Goal: Information Seeking & Learning: Learn about a topic

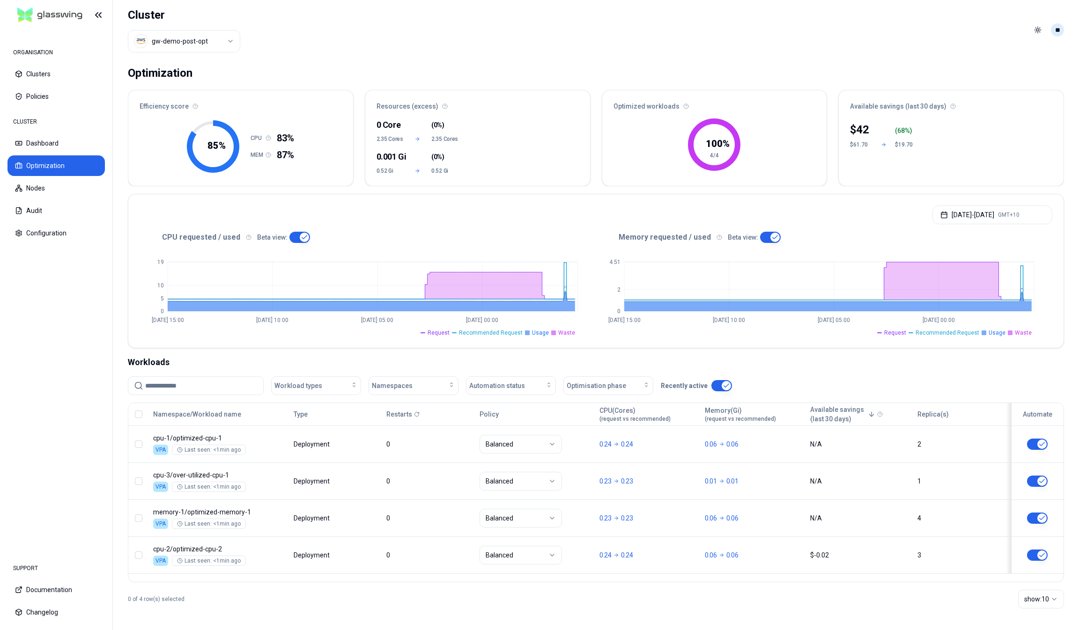
click at [1055, 34] on html "ORGANISATION Clusters Policies CLUSTER Dashboard Optimization Nodes Audit Confi…" at bounding box center [539, 315] width 1079 height 630
click at [1014, 89] on div "Logout" at bounding box center [1012, 96] width 100 height 15
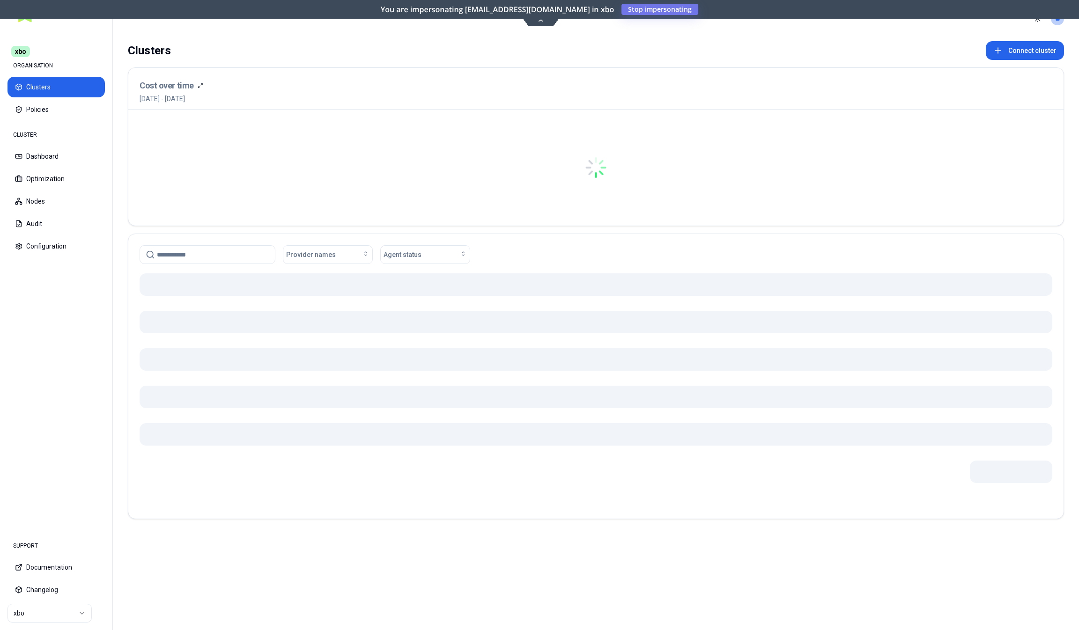
click at [48, 606] on html "xbo ORGANISATION Clusters Policies CLUSTER Dashboard Optimization Nodes Audit C…" at bounding box center [539, 315] width 1079 height 630
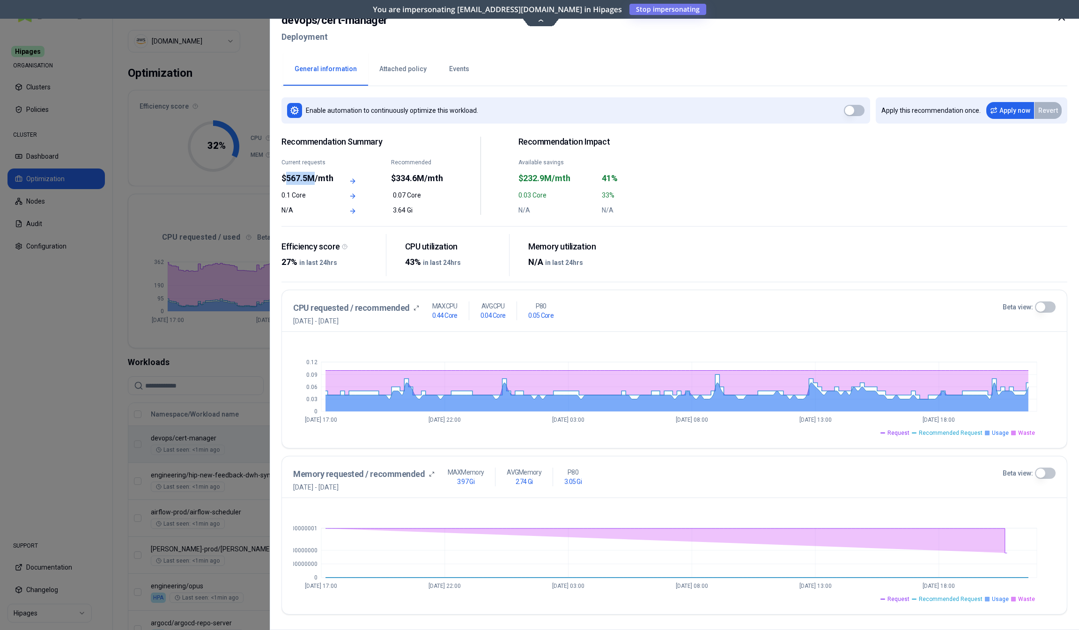
drag, startPoint x: 286, startPoint y: 179, endPoint x: 313, endPoint y: 177, distance: 27.3
click at [313, 177] on div "$567.5M/mth" at bounding box center [308, 178] width 52 height 13
drag, startPoint x: 525, startPoint y: 178, endPoint x: 568, endPoint y: 178, distance: 43.6
click at [568, 178] on div "$232.9M/mth" at bounding box center [558, 178] width 78 height 13
click at [1065, 19] on icon at bounding box center [1062, 18] width 6 height 6
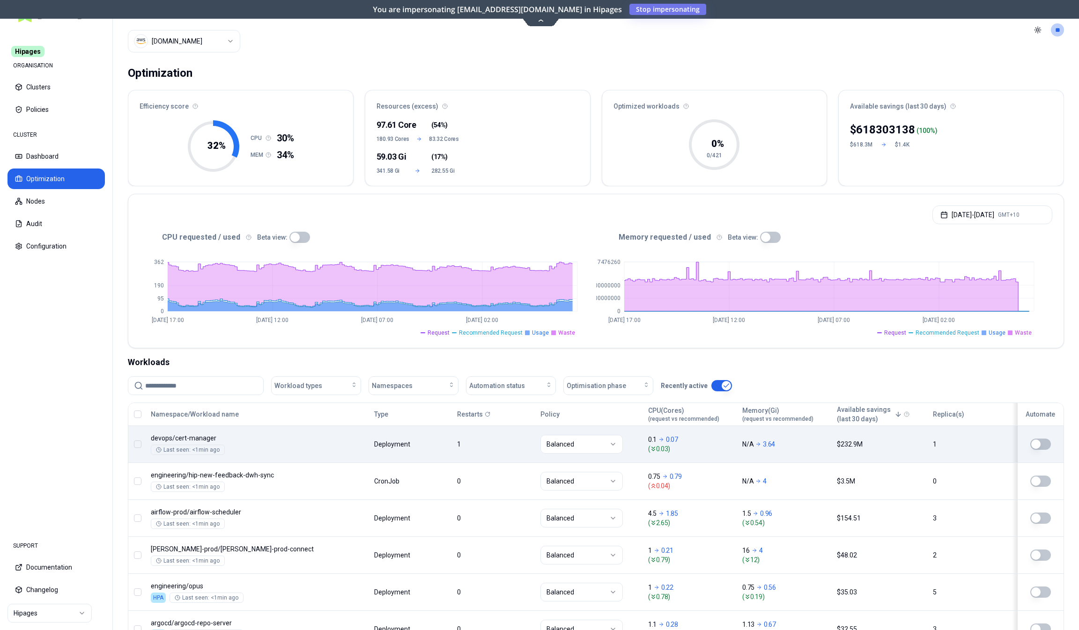
click at [897, 125] on p "618303138" at bounding box center [885, 129] width 59 height 15
click at [989, 212] on button "[DATE] - [DATE] GMT+10" at bounding box center [993, 215] width 120 height 19
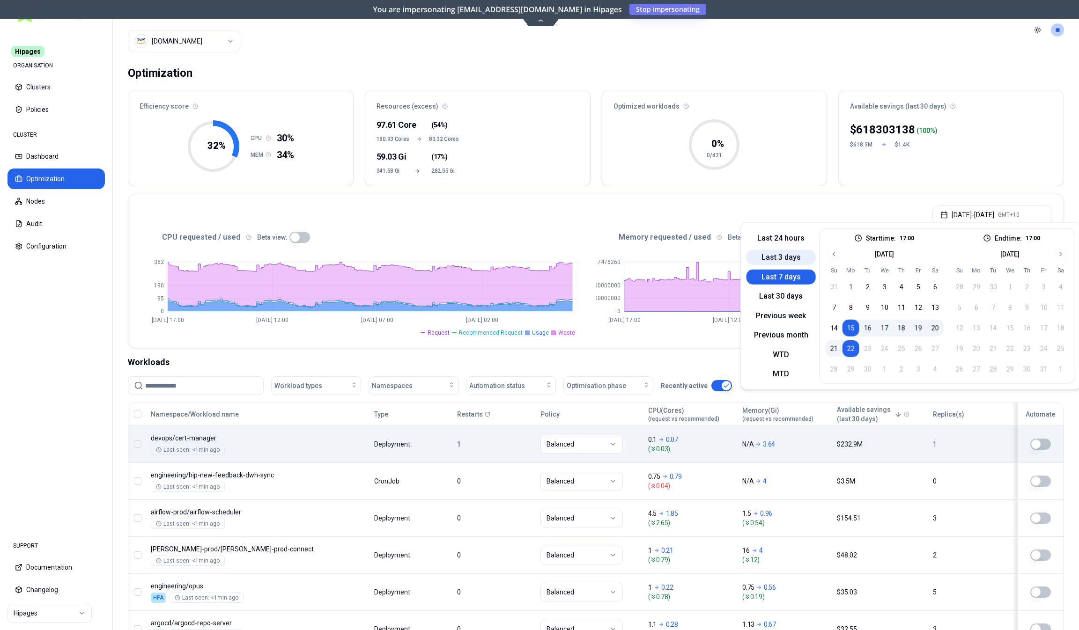
click at [786, 259] on button "Last 3 days" at bounding box center [781, 257] width 69 height 15
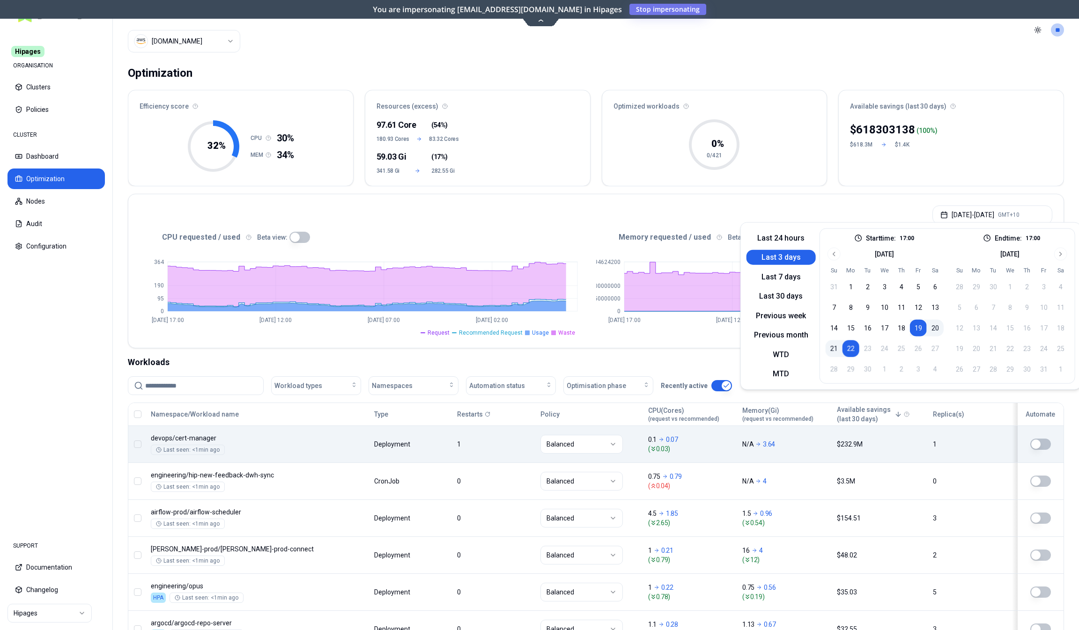
click at [873, 128] on p "618303138" at bounding box center [885, 129] width 59 height 15
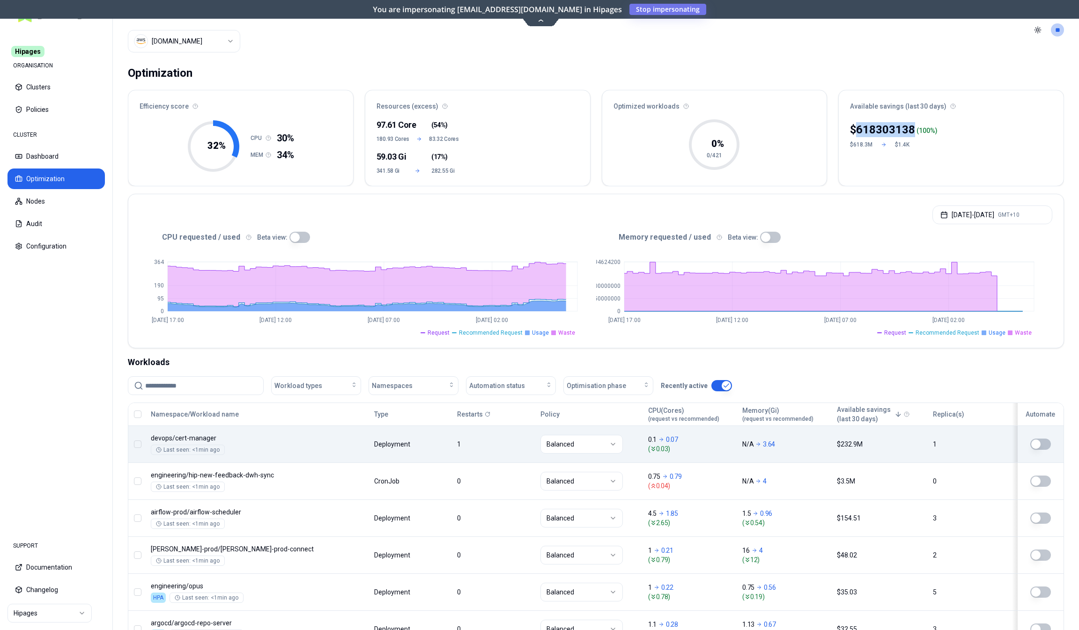
click at [873, 127] on p "618303138" at bounding box center [885, 129] width 59 height 15
click at [899, 122] on p "618303138" at bounding box center [885, 129] width 59 height 15
drag, startPoint x: 897, startPoint y: 126, endPoint x: 878, endPoint y: 127, distance: 19.7
click at [878, 127] on p "618303138" at bounding box center [885, 129] width 59 height 15
